Goal: Task Accomplishment & Management: Manage account settings

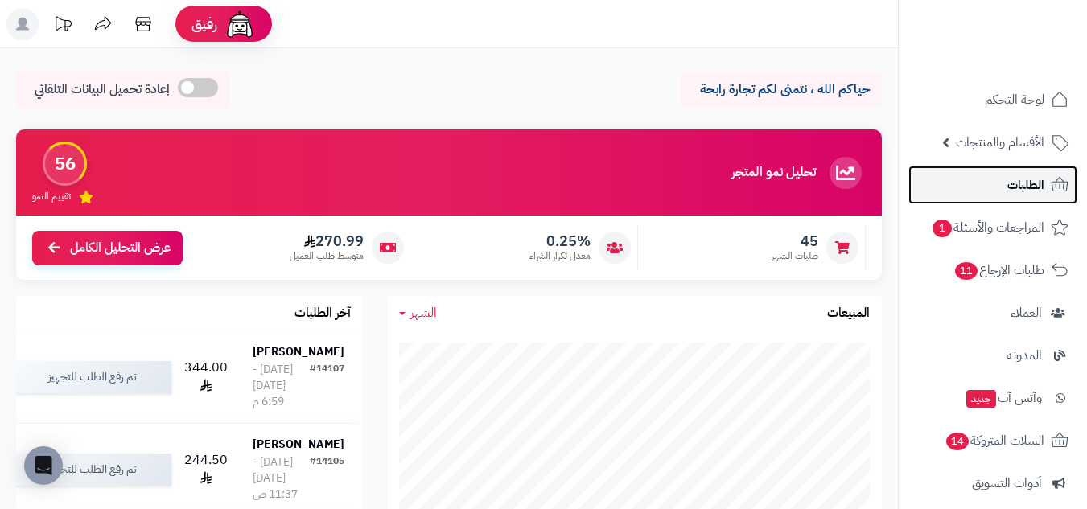
click at [1037, 177] on span "الطلبات" at bounding box center [1026, 185] width 37 height 23
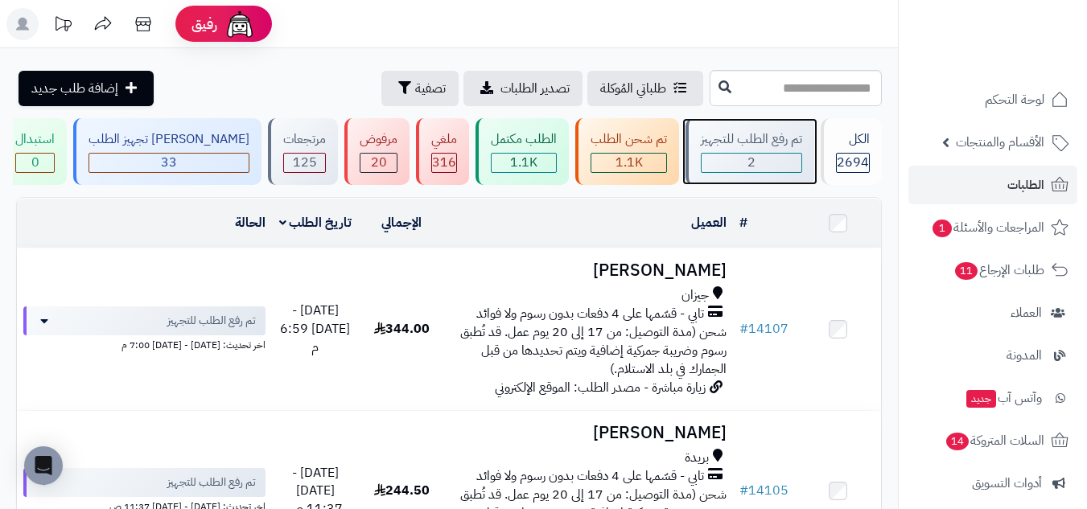
click at [735, 159] on div "2" at bounding box center [752, 163] width 100 height 19
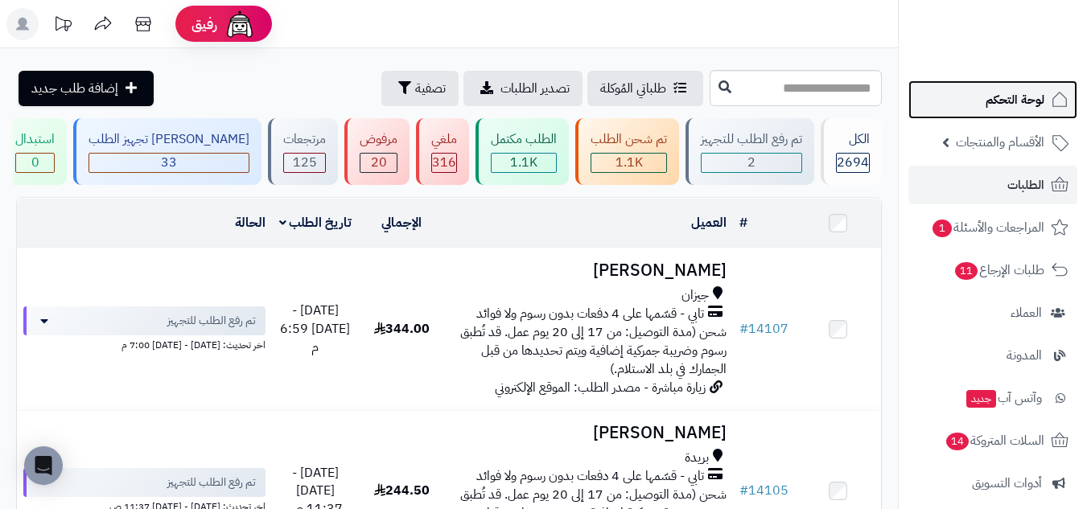
click at [988, 108] on span "لوحة التحكم" at bounding box center [1015, 100] width 59 height 23
